Goal: Transaction & Acquisition: Purchase product/service

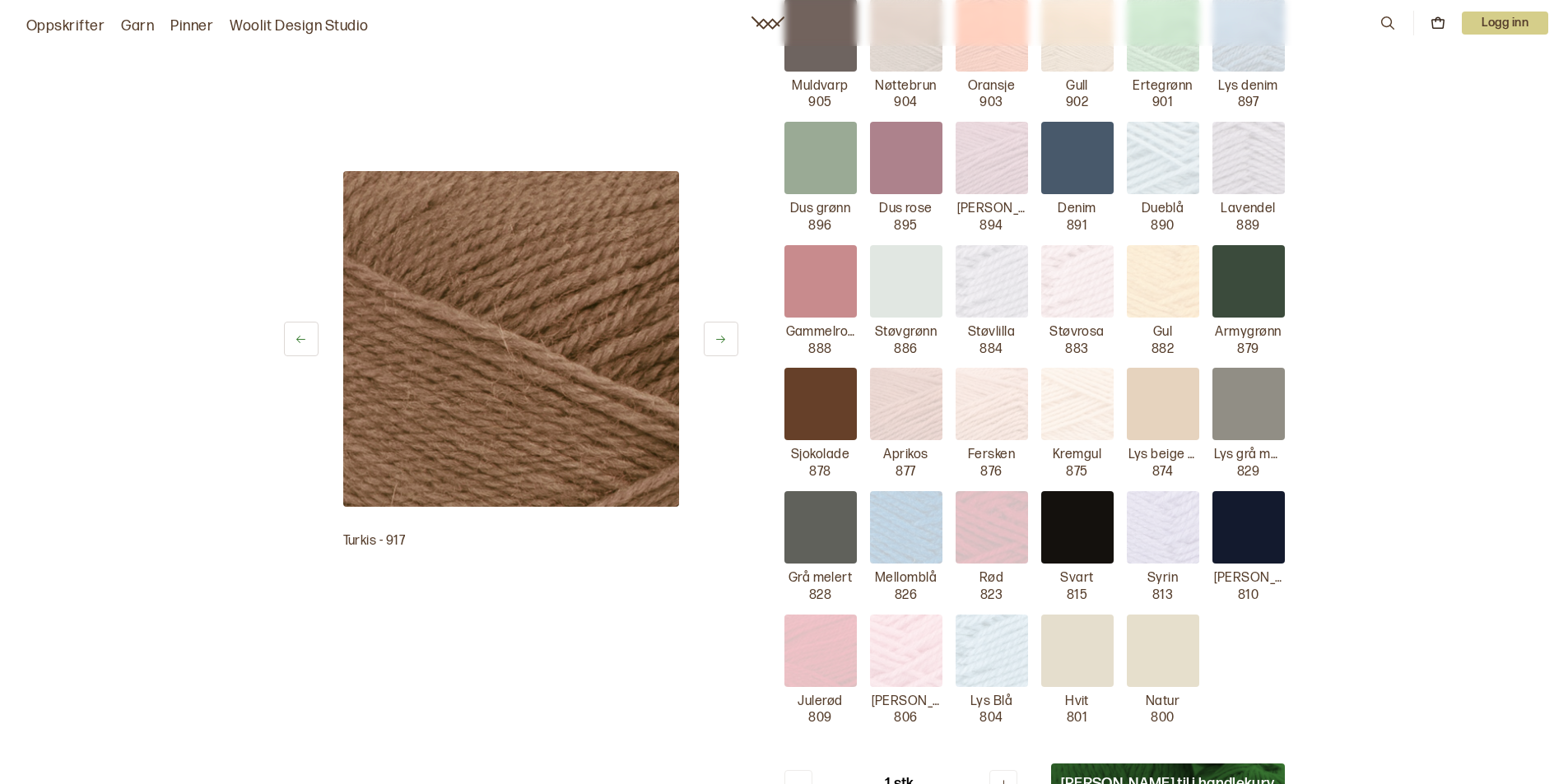
scroll to position [638, 0]
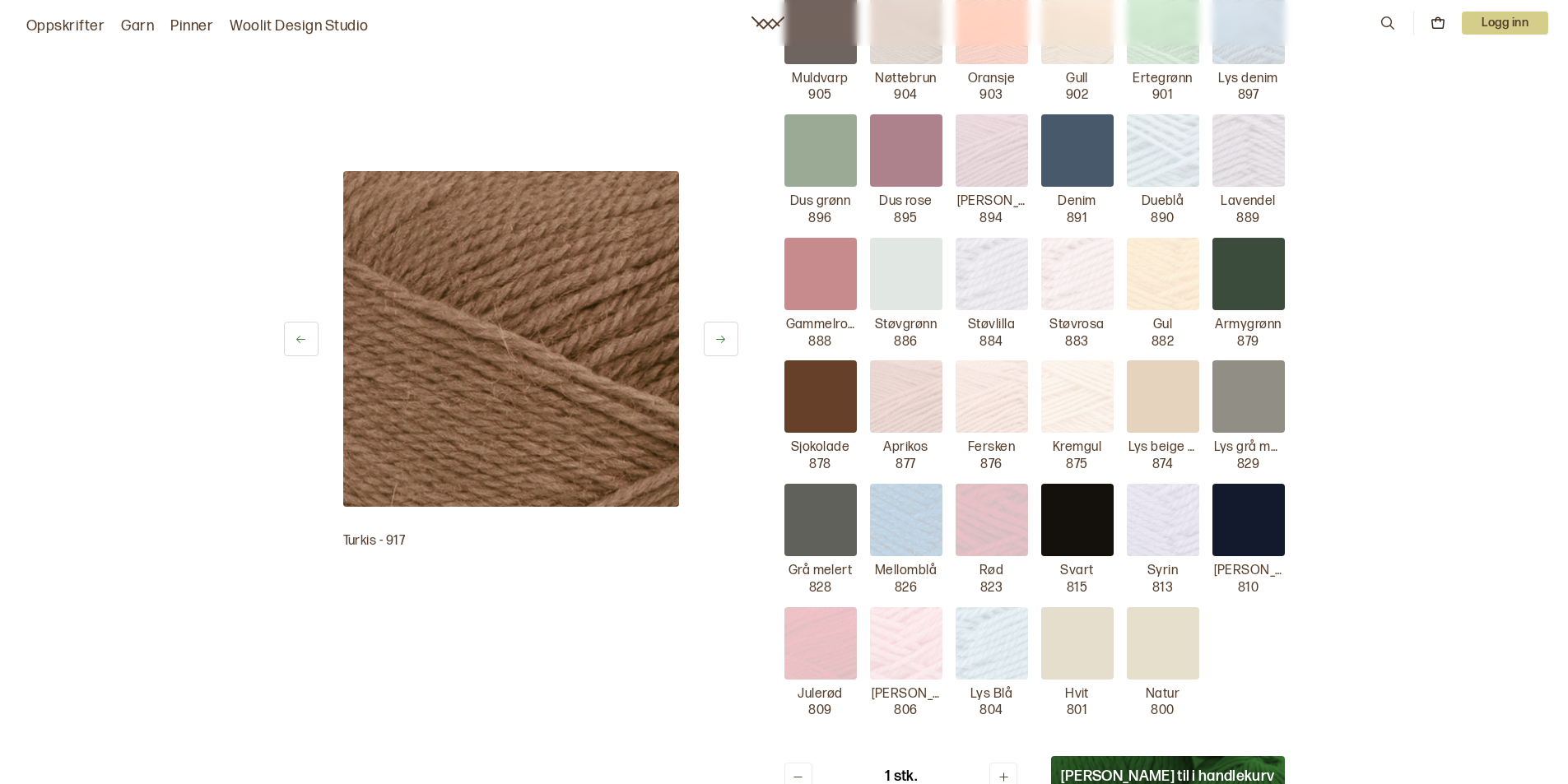
click at [905, 277] on div at bounding box center [906, 274] width 72 height 72
click at [912, 276] on div at bounding box center [906, 274] width 72 height 72
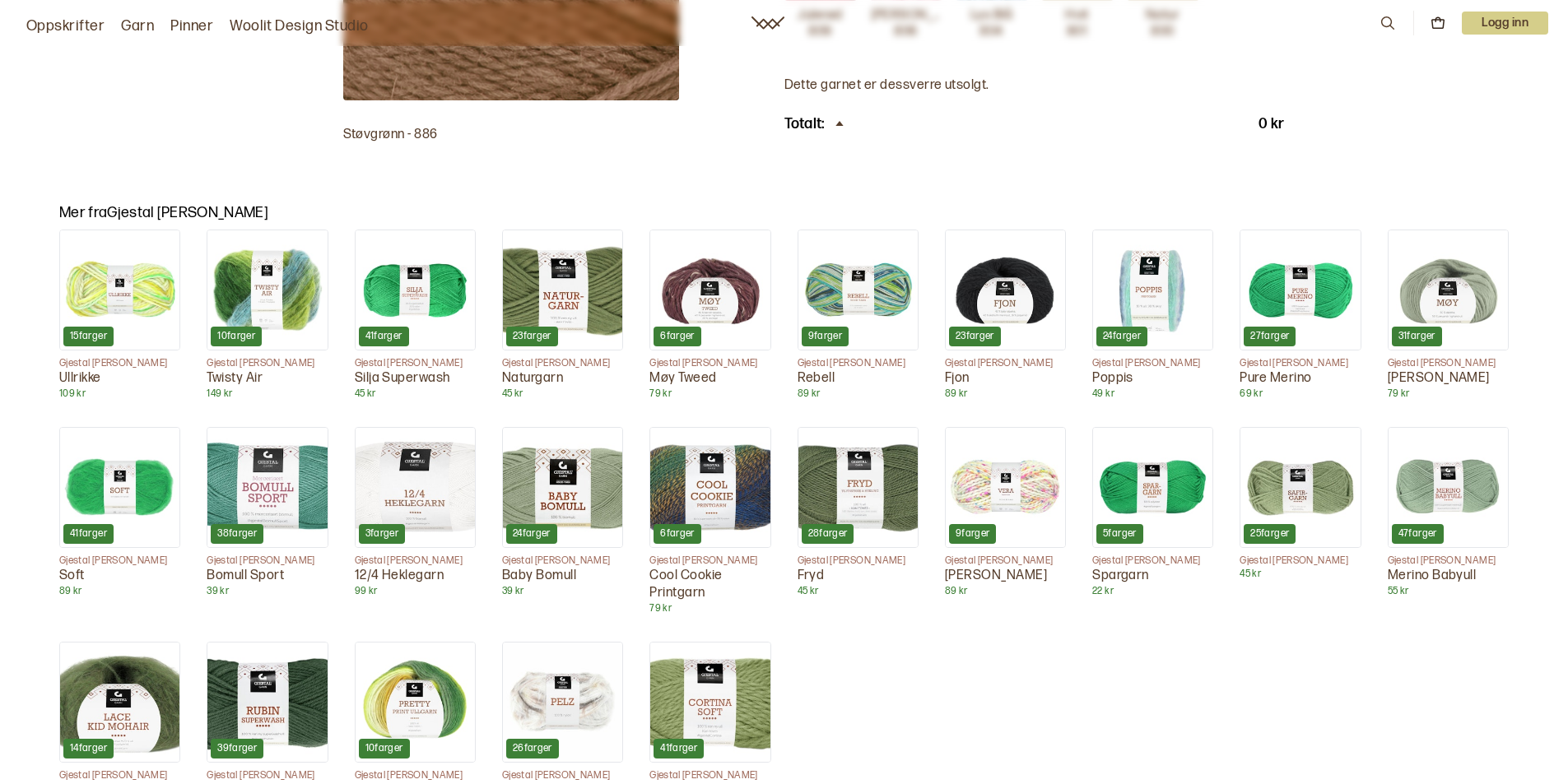
scroll to position [1337, 0]
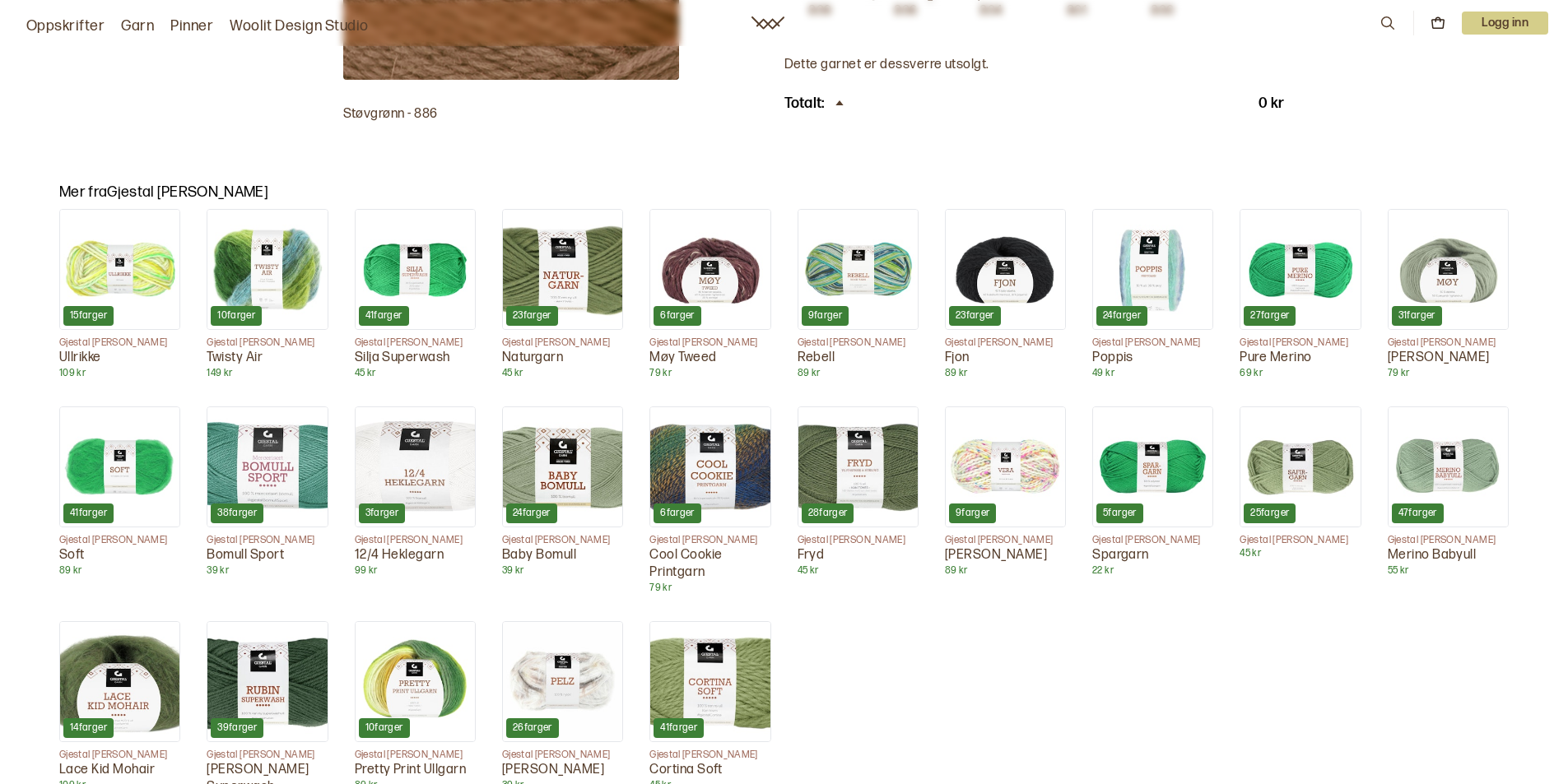
click at [579, 466] on img at bounding box center [562, 466] width 119 height 119
